Goal: Obtain resource: Download file/media

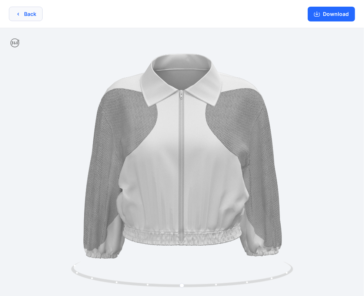
click at [28, 17] on button "Back" at bounding box center [26, 14] width 34 height 14
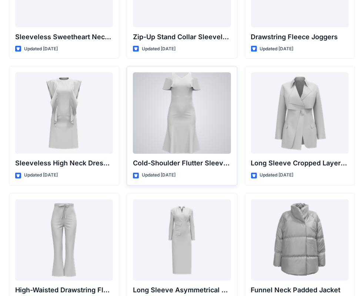
scroll to position [2671, 0]
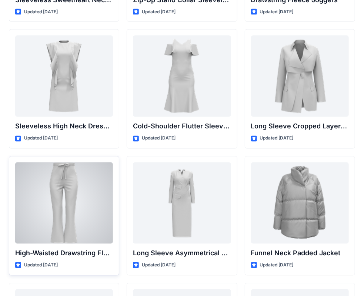
click at [70, 201] on div at bounding box center [64, 203] width 98 height 81
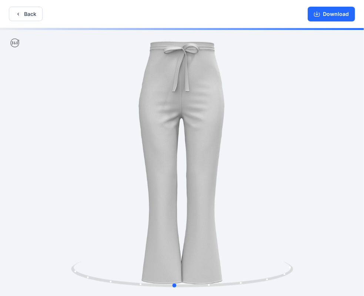
drag, startPoint x: 274, startPoint y: 158, endPoint x: 236, endPoint y: 185, distance: 46.7
click at [236, 185] on div at bounding box center [182, 163] width 364 height 270
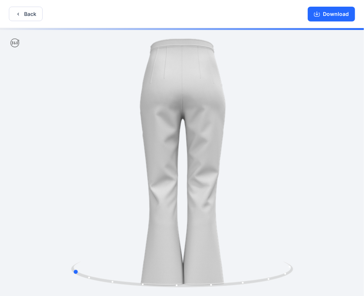
drag, startPoint x: 277, startPoint y: 157, endPoint x: 208, endPoint y: 178, distance: 71.7
click at [208, 178] on div at bounding box center [182, 163] width 364 height 270
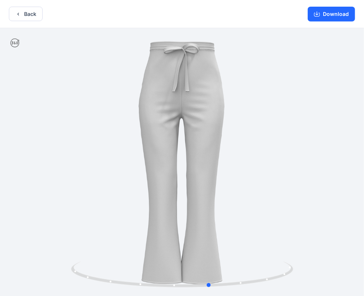
drag, startPoint x: 287, startPoint y: 151, endPoint x: 202, endPoint y: 163, distance: 85.7
click at [202, 163] on div at bounding box center [182, 163] width 364 height 270
click at [325, 13] on button "Download" at bounding box center [331, 14] width 47 height 15
